Goal: Task Accomplishment & Management: Manage account settings

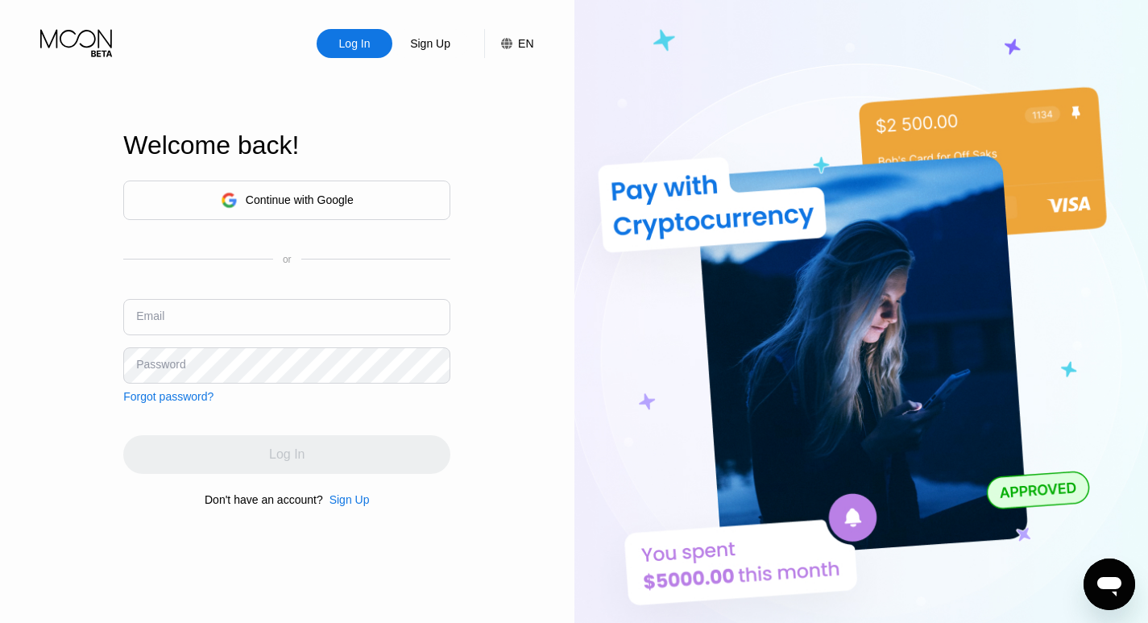
type input "[EMAIL_ADDRESS][DOMAIN_NAME]"
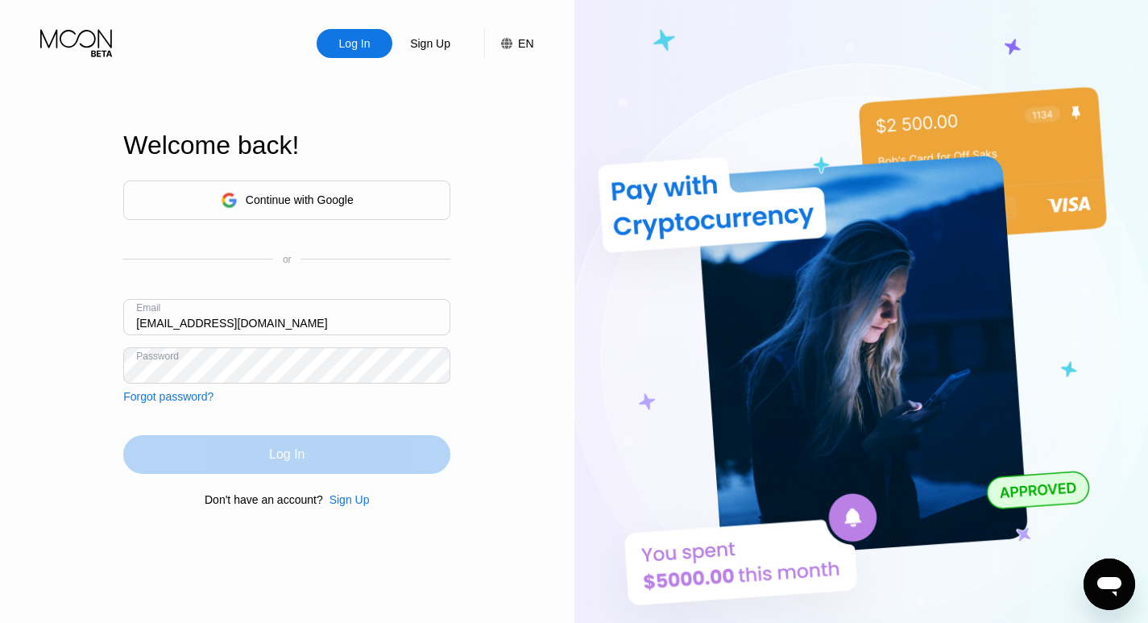
click at [180, 459] on div "Log In" at bounding box center [286, 454] width 327 height 39
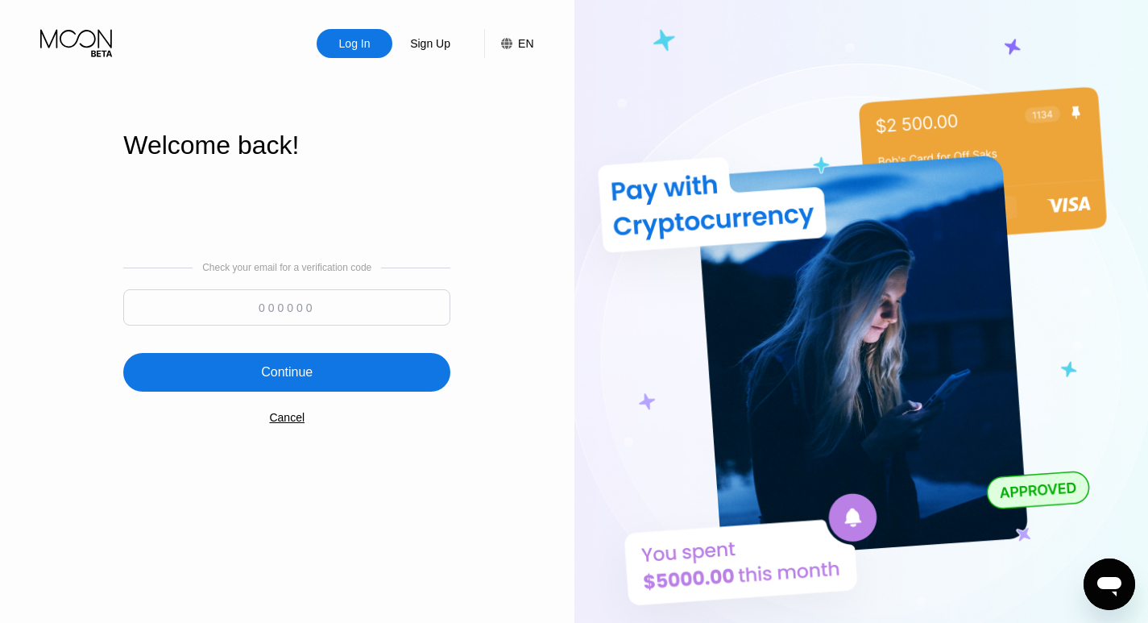
click at [267, 305] on input at bounding box center [286, 307] width 327 height 36
type input "933481"
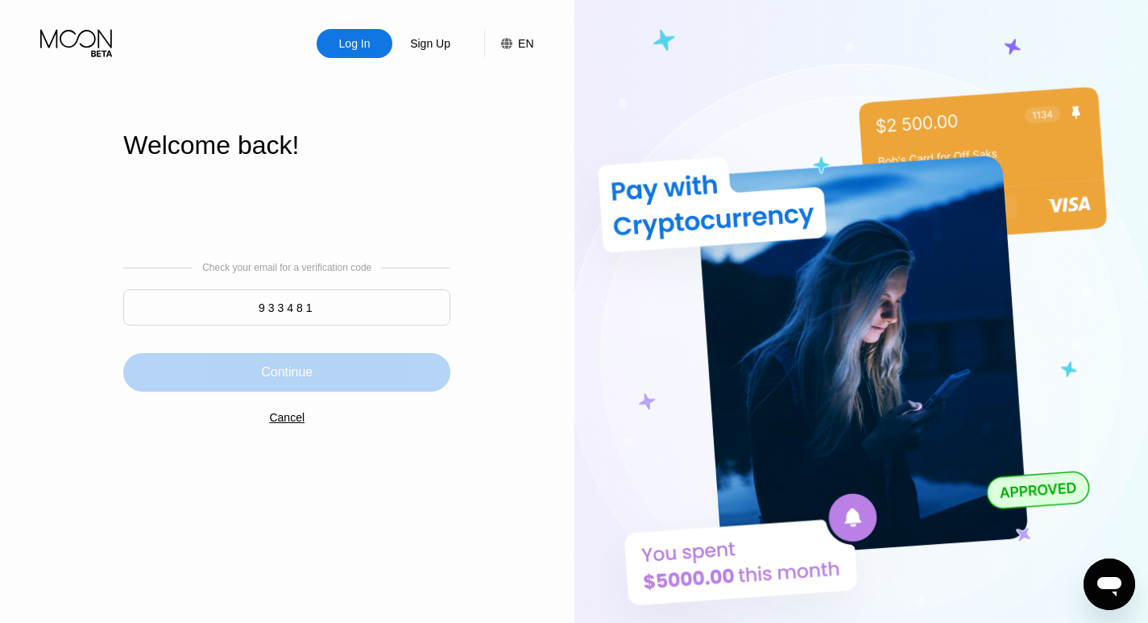
click at [283, 376] on div "Continue" at bounding box center [287, 372] width 52 height 16
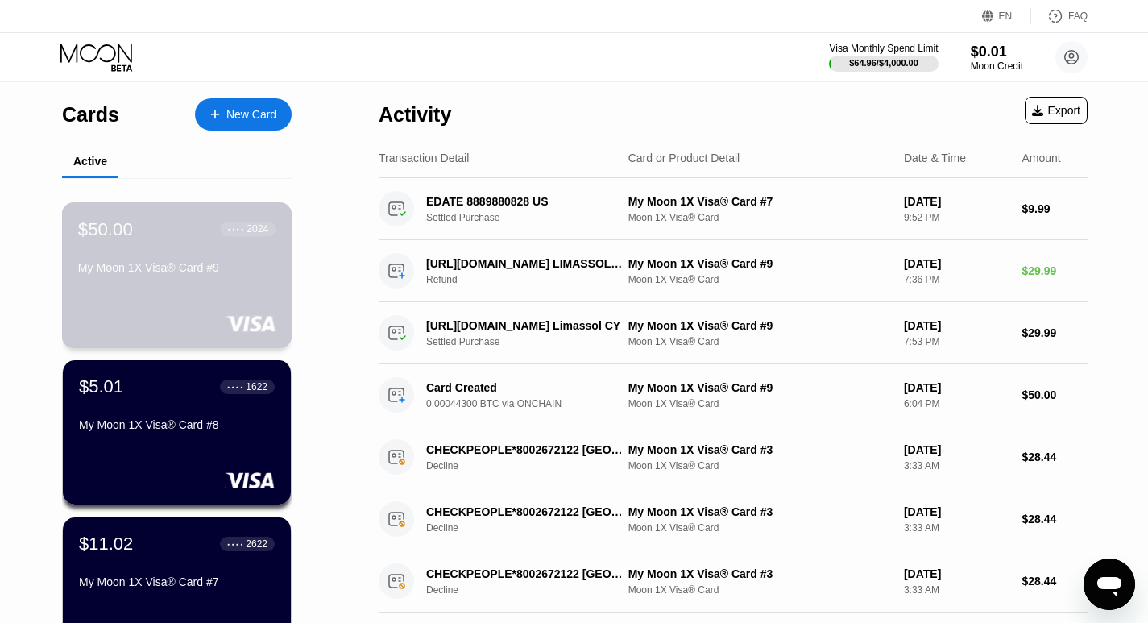
click at [190, 280] on div "My Moon 1X Visa® Card #9" at bounding box center [176, 270] width 197 height 19
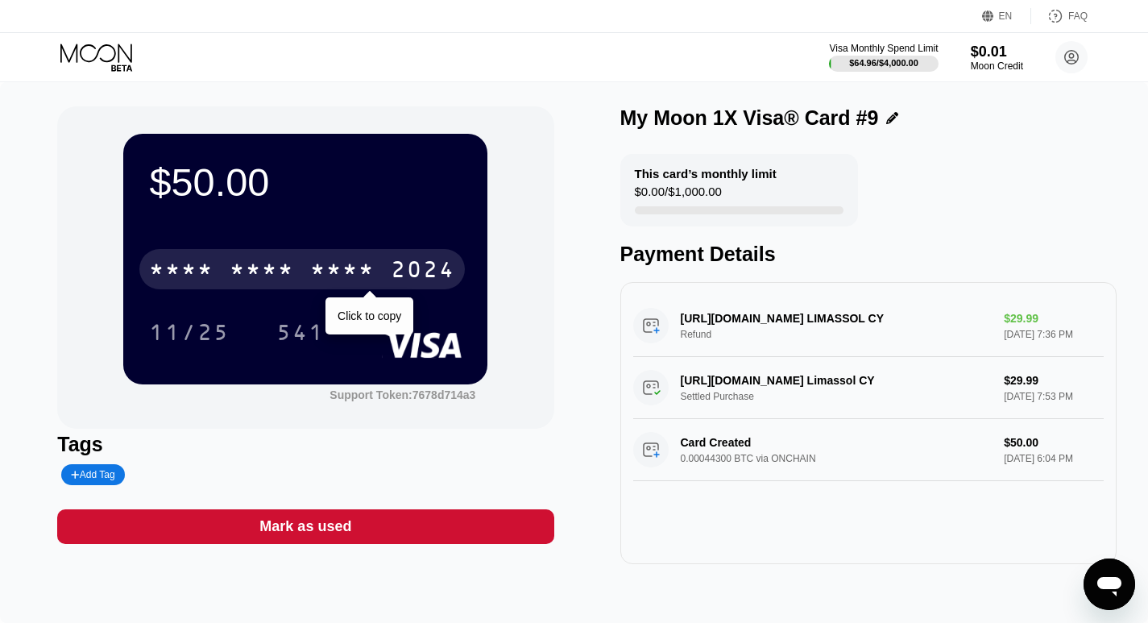
click at [395, 271] on div "2024" at bounding box center [423, 272] width 64 height 26
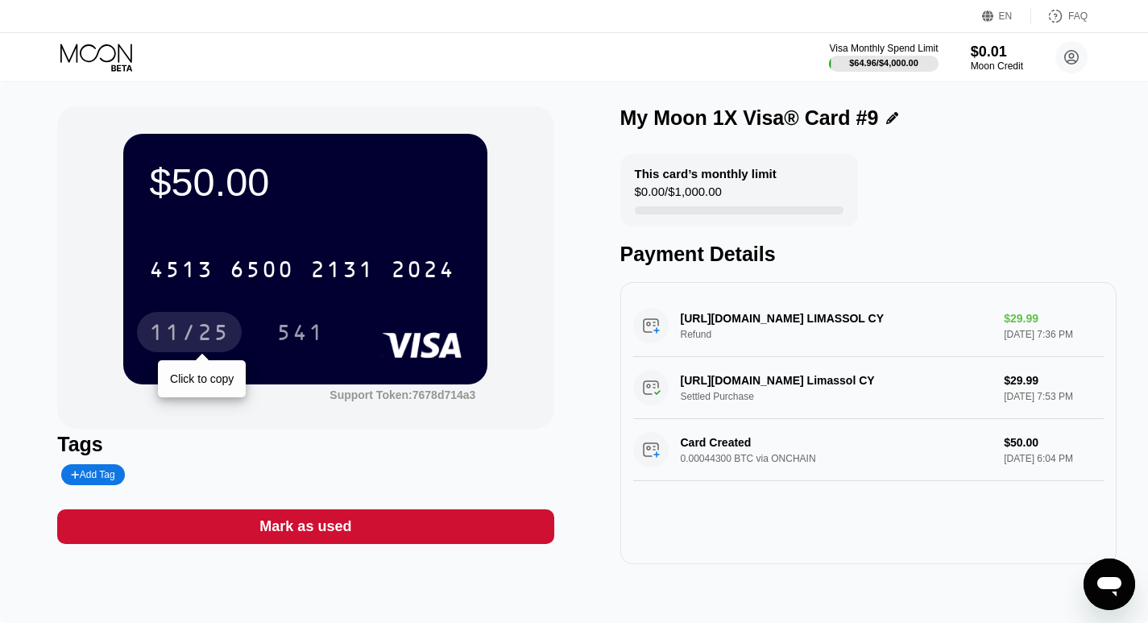
click at [189, 338] on div "11/25" at bounding box center [189, 334] width 81 height 26
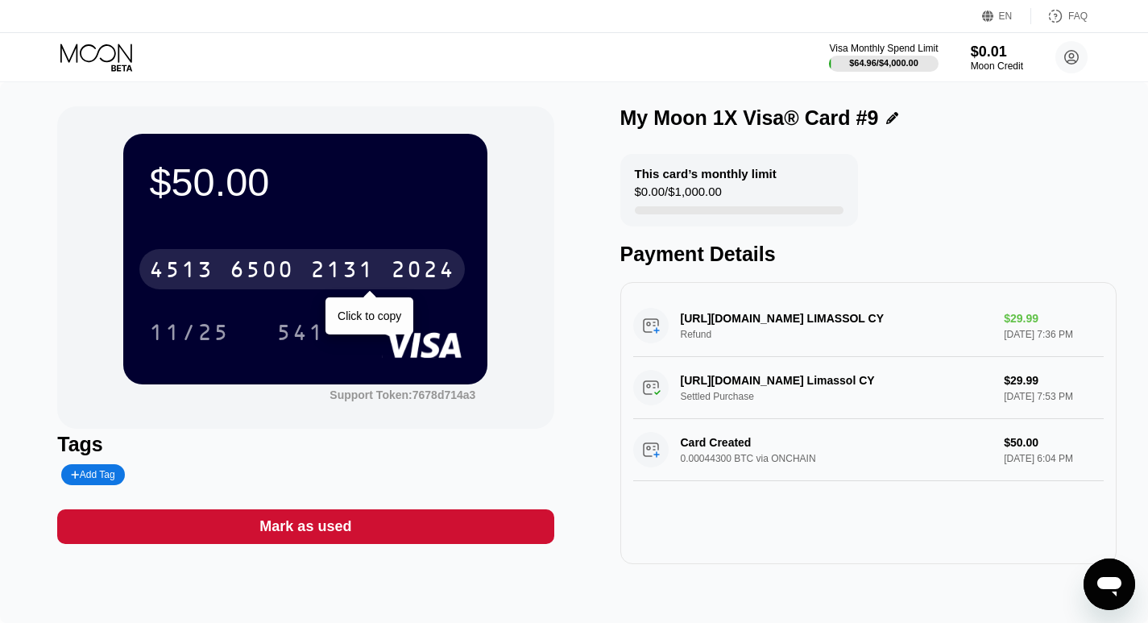
click at [261, 267] on div "6500" at bounding box center [262, 272] width 64 height 26
